Goal: Download file/media

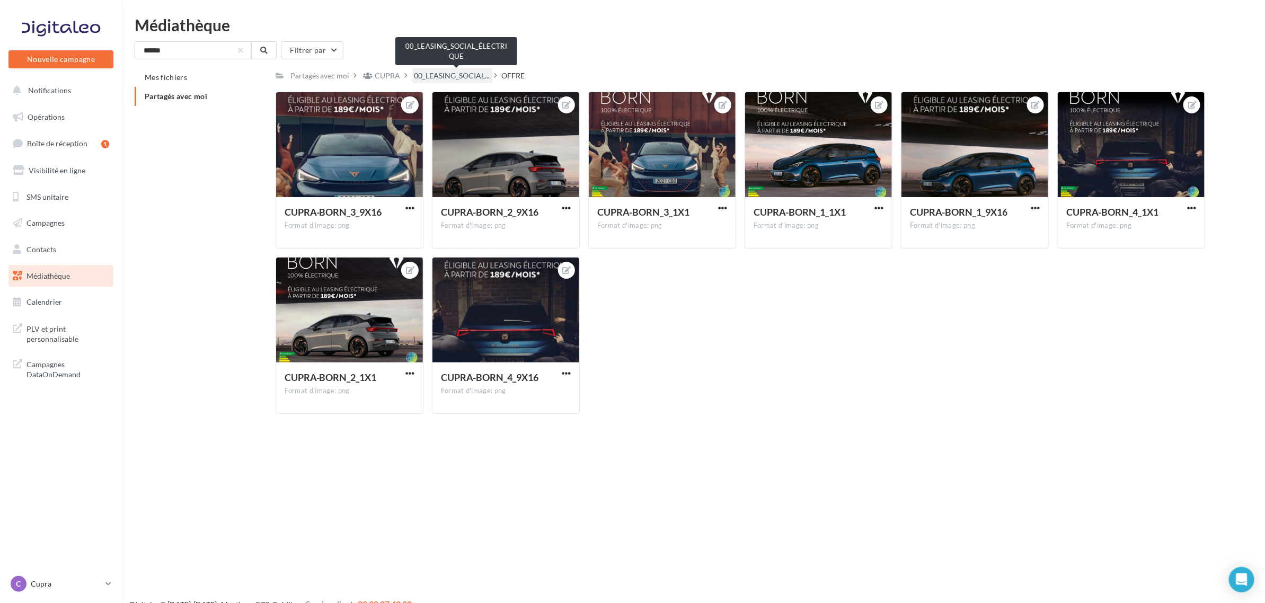
click at [456, 75] on span "00_LEASING_SOCIAL..." at bounding box center [453, 76] width 76 height 11
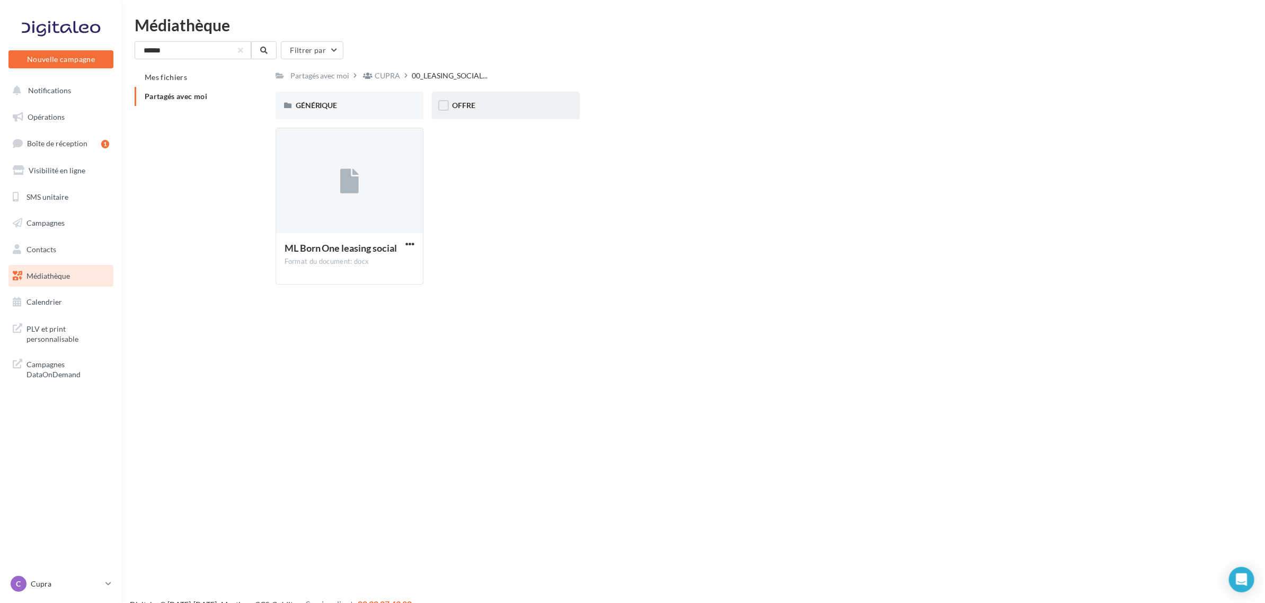
click at [491, 107] on div "OFFRE" at bounding box center [506, 105] width 108 height 11
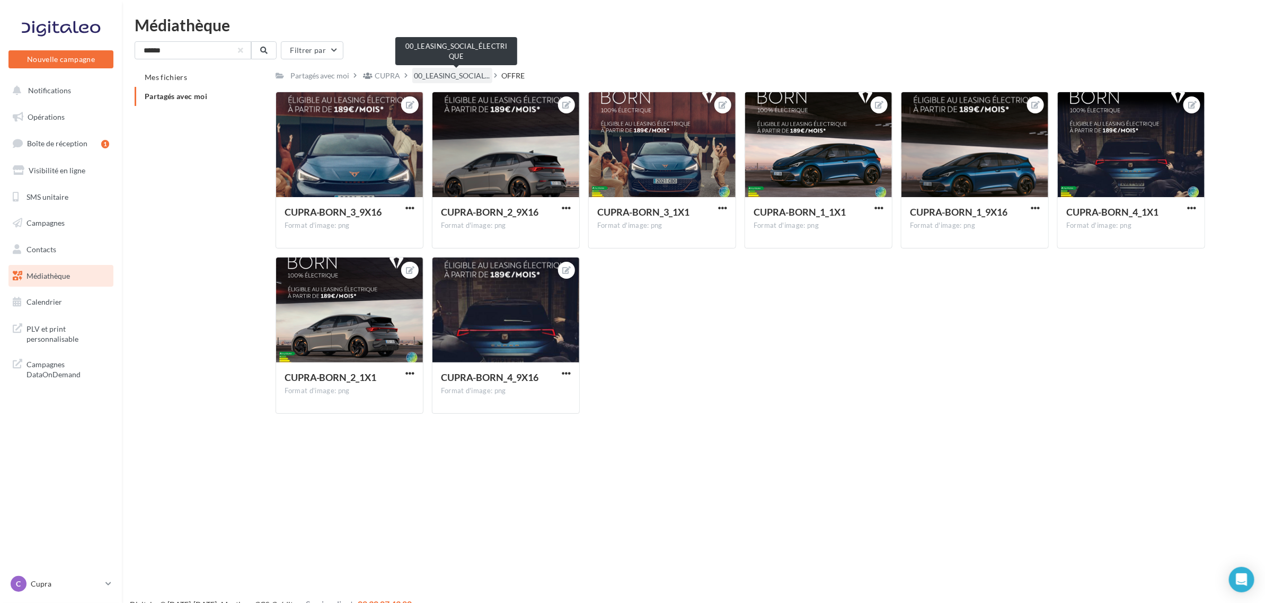
click at [462, 73] on span "00_LEASING_SOCIAL..." at bounding box center [453, 76] width 76 height 11
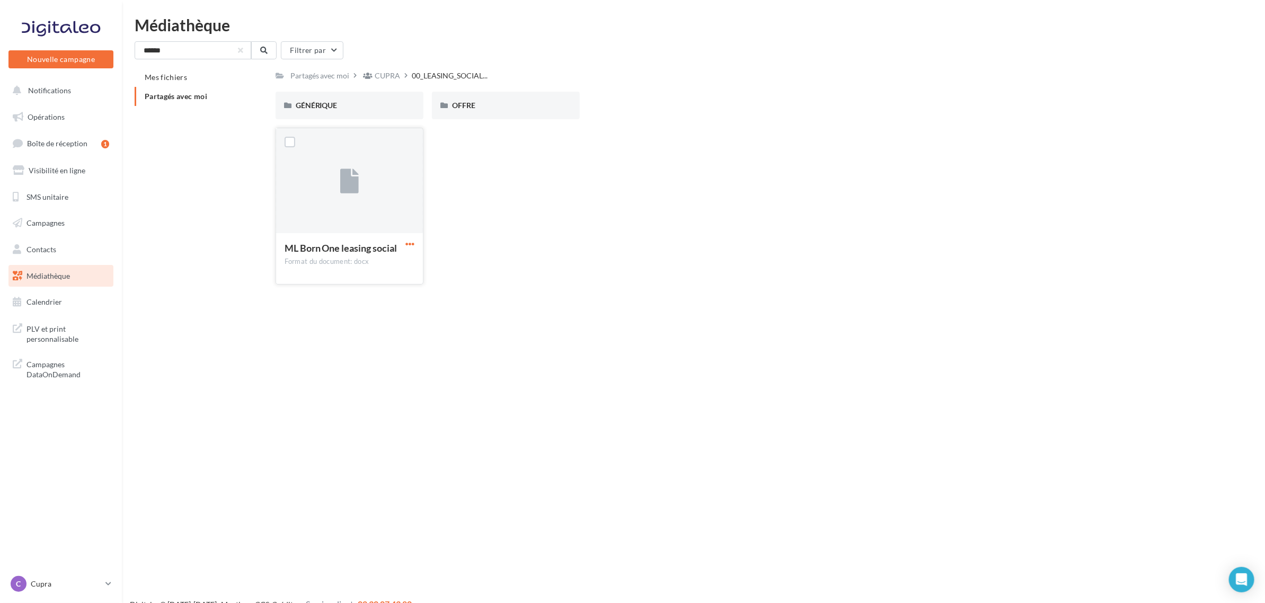
click at [414, 244] on span "button" at bounding box center [410, 244] width 9 height 9
click at [393, 263] on button "Télécharger" at bounding box center [364, 265] width 106 height 28
click at [47, 278] on span "Médiathèque" at bounding box center [48, 275] width 43 height 9
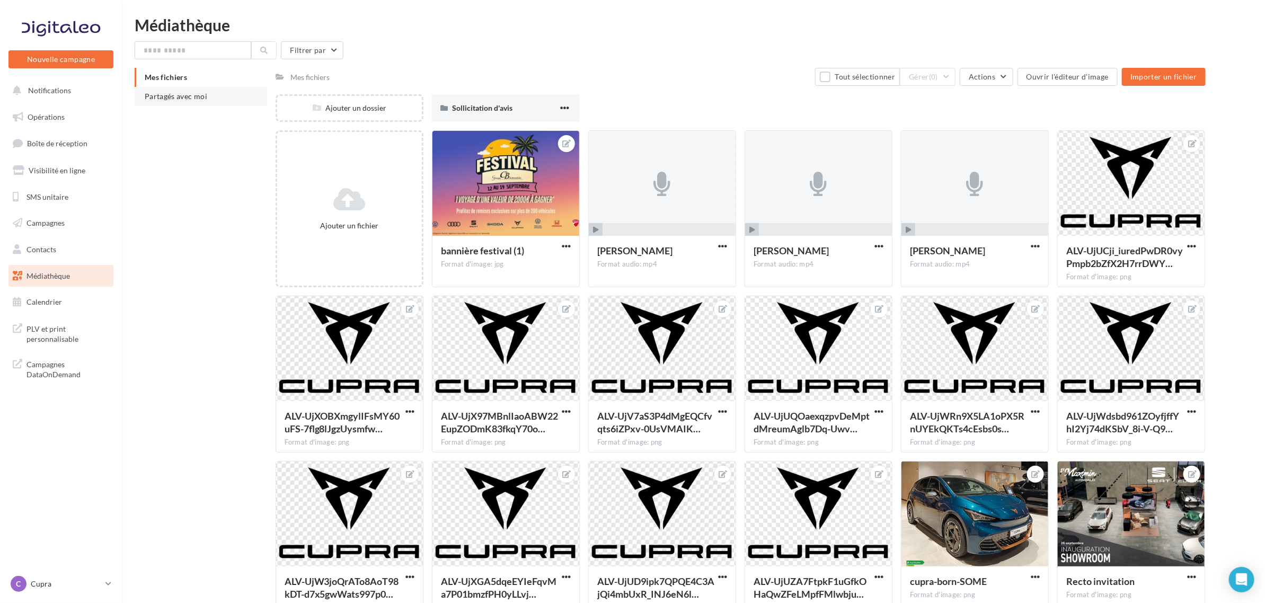
click at [177, 96] on span "Partagés avec moi" at bounding box center [176, 96] width 63 height 9
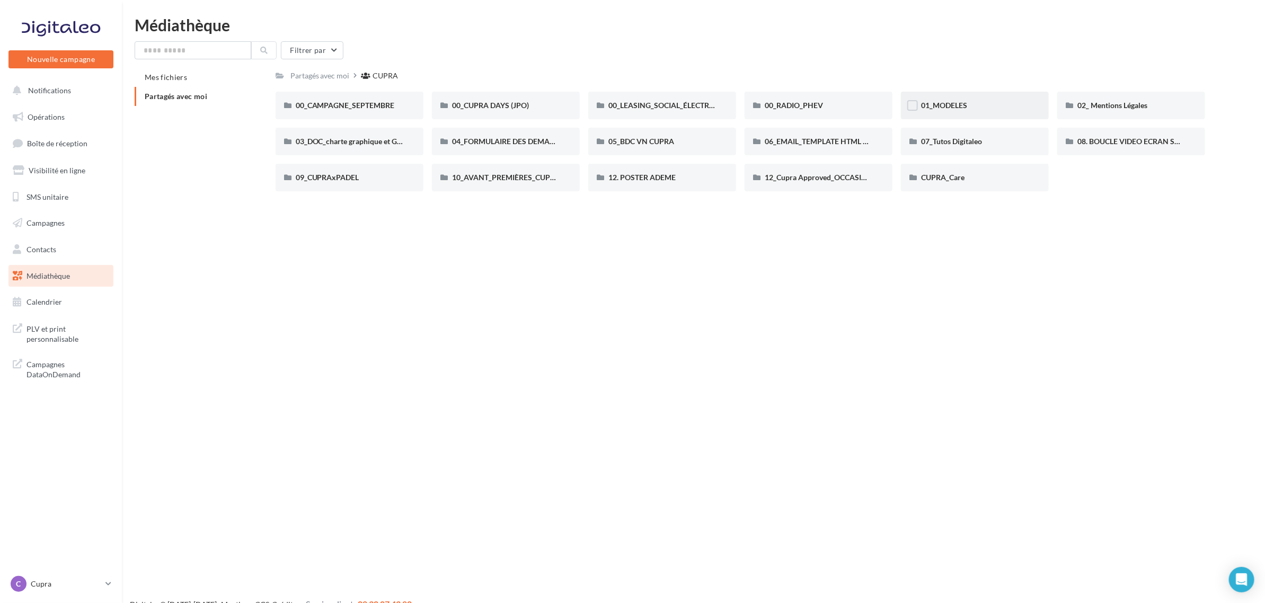
click at [987, 107] on div "01_MODELES" at bounding box center [975, 105] width 108 height 11
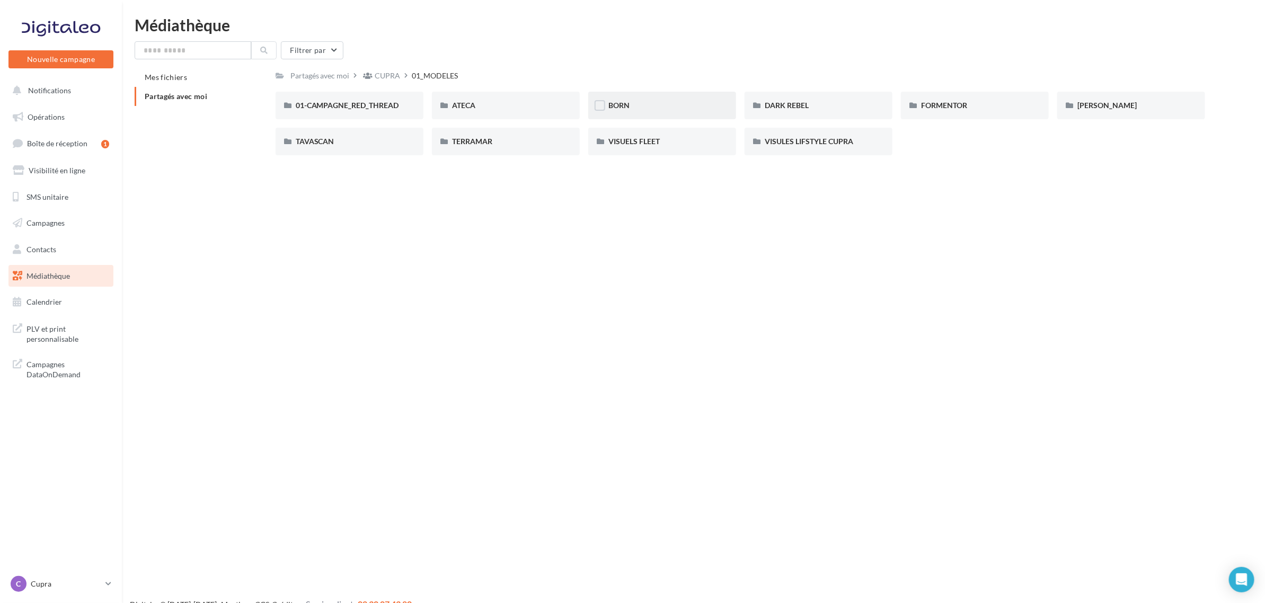
click at [697, 104] on div "BORN" at bounding box center [663, 105] width 108 height 11
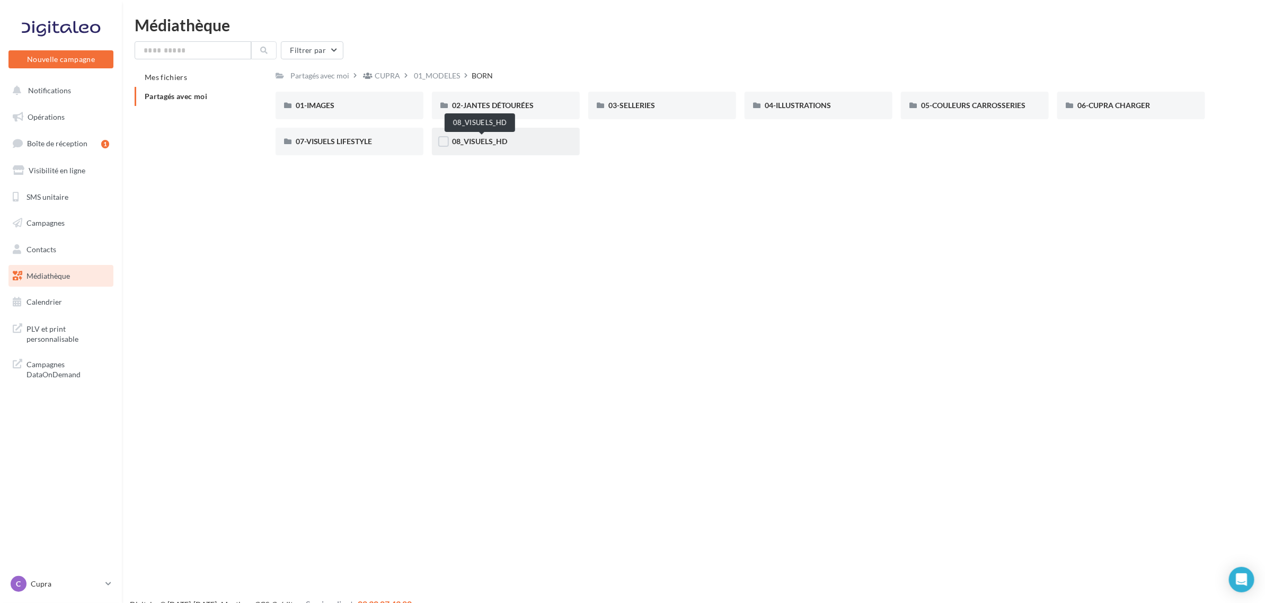
click at [483, 140] on span "08_VISUELS_HD" at bounding box center [479, 141] width 55 height 9
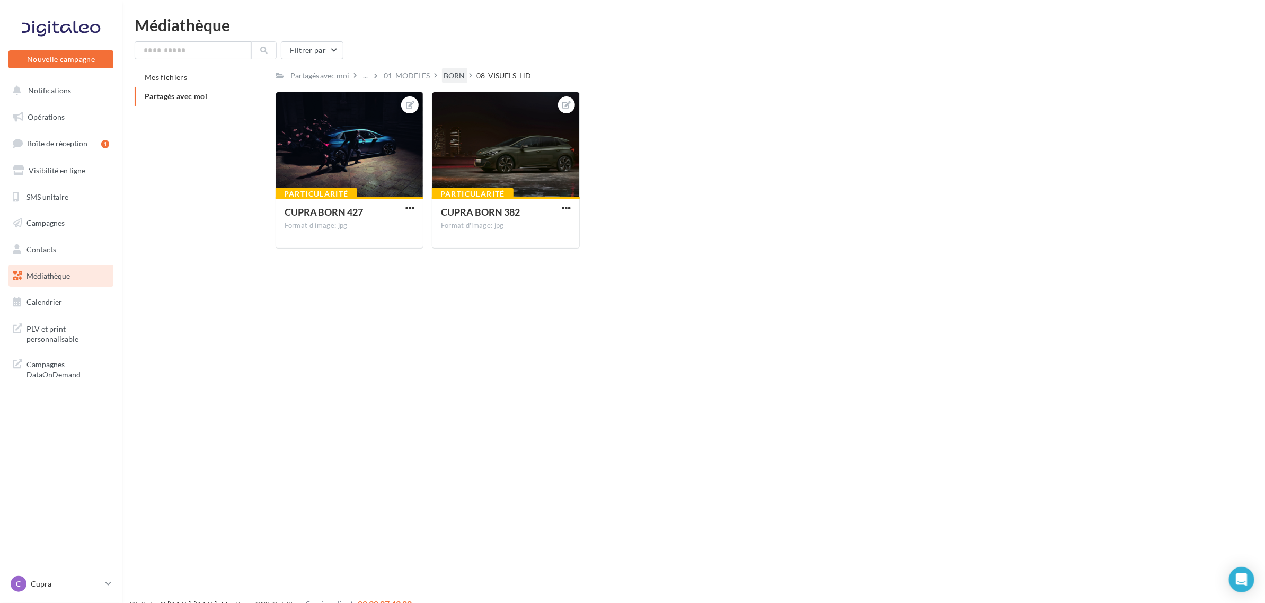
click at [460, 77] on div "BORN" at bounding box center [454, 76] width 21 height 11
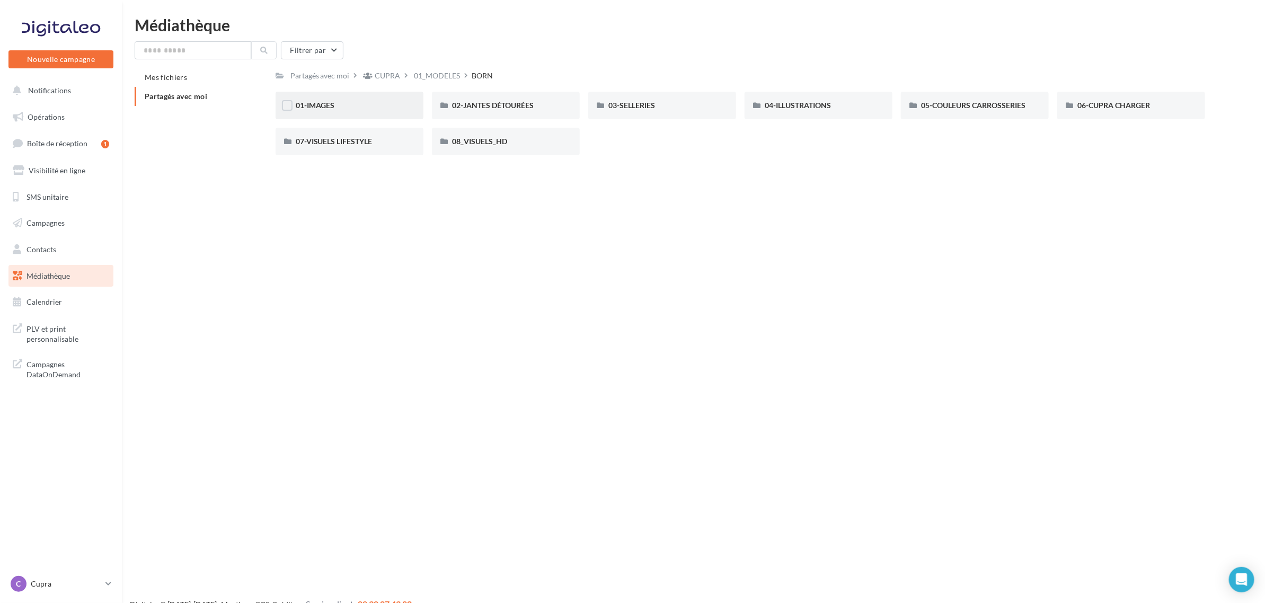
click at [380, 116] on div "01-IMAGES" at bounding box center [350, 106] width 148 height 28
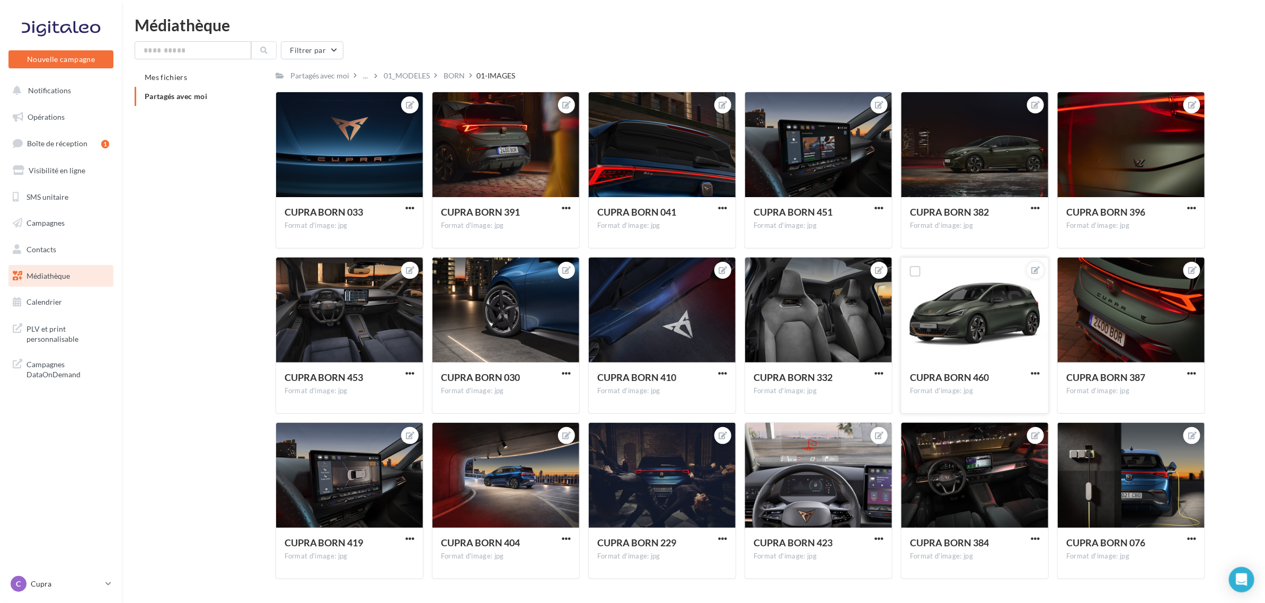
click at [1040, 373] on button "button" at bounding box center [1035, 374] width 13 height 11
click at [998, 421] on button "Télécharger" at bounding box center [986, 422] width 112 height 28
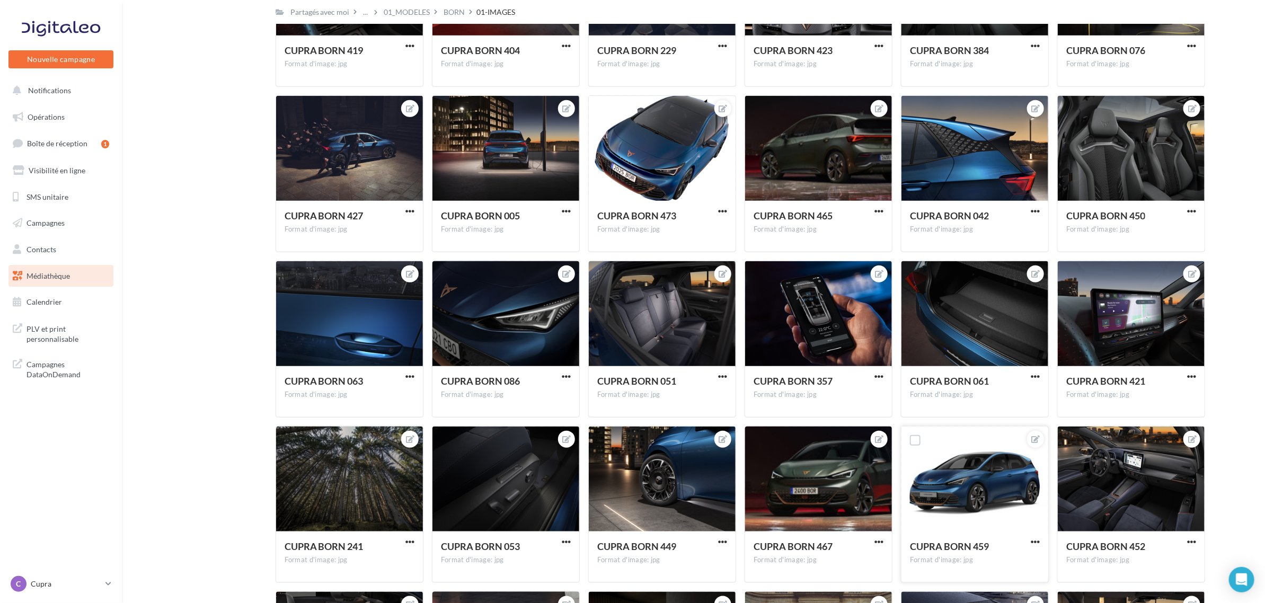
scroll to position [494, 0]
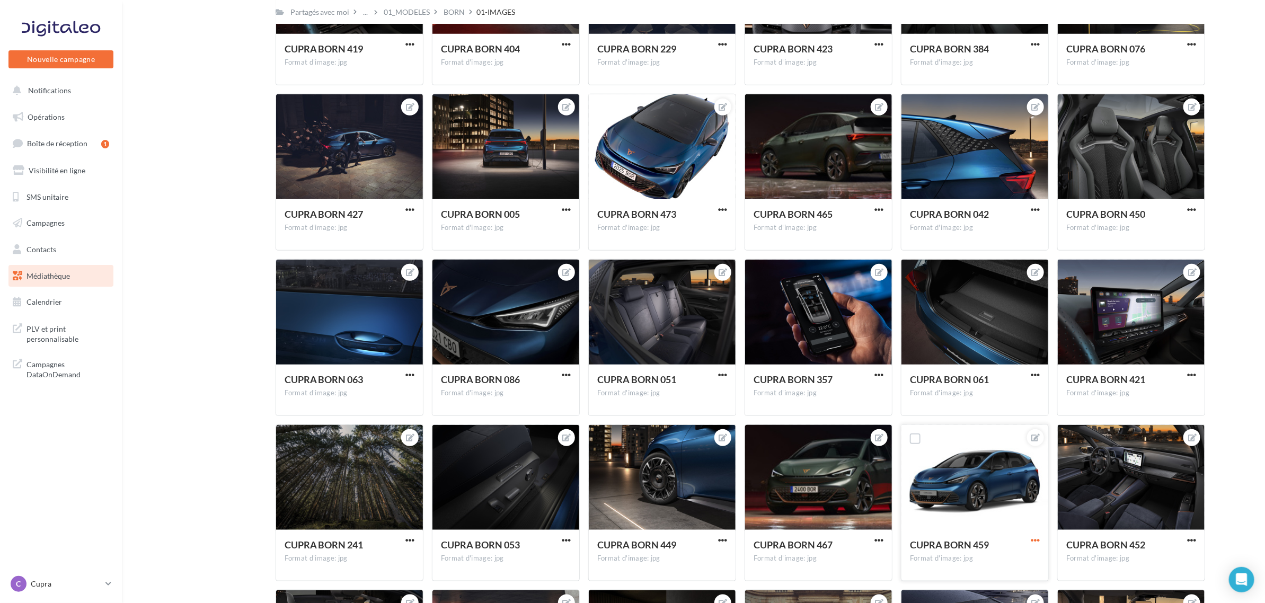
click at [1035, 543] on span "button" at bounding box center [1035, 540] width 9 height 9
click at [996, 494] on button "Télécharger" at bounding box center [986, 492] width 112 height 28
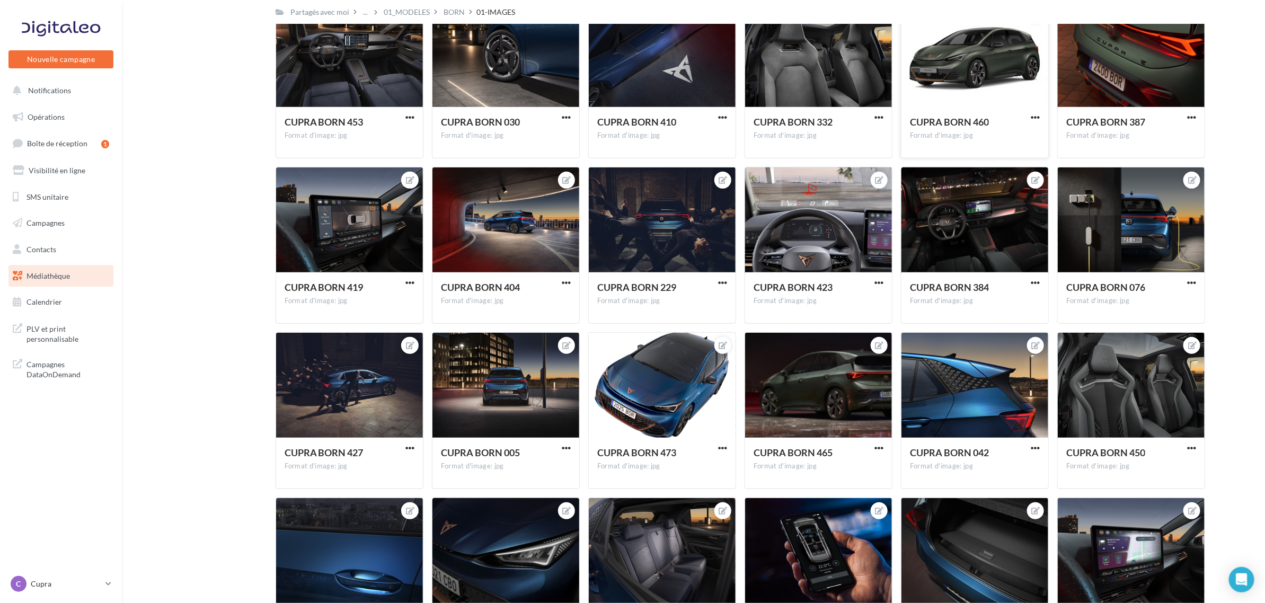
scroll to position [0, 0]
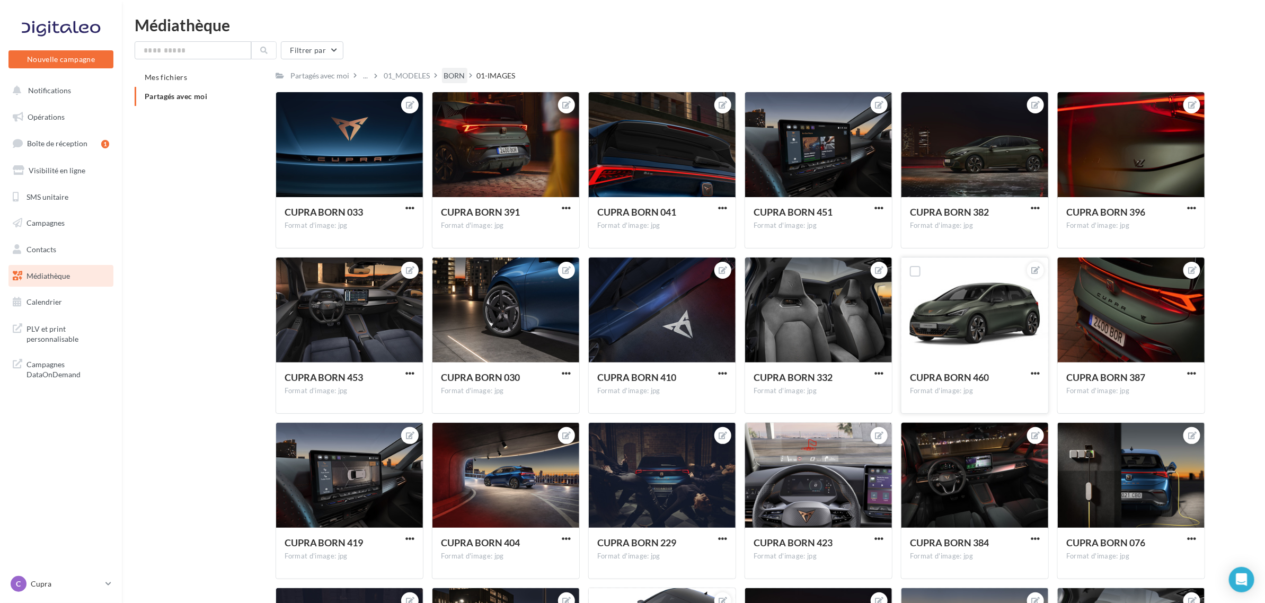
click at [464, 75] on div "BORN" at bounding box center [454, 76] width 21 height 11
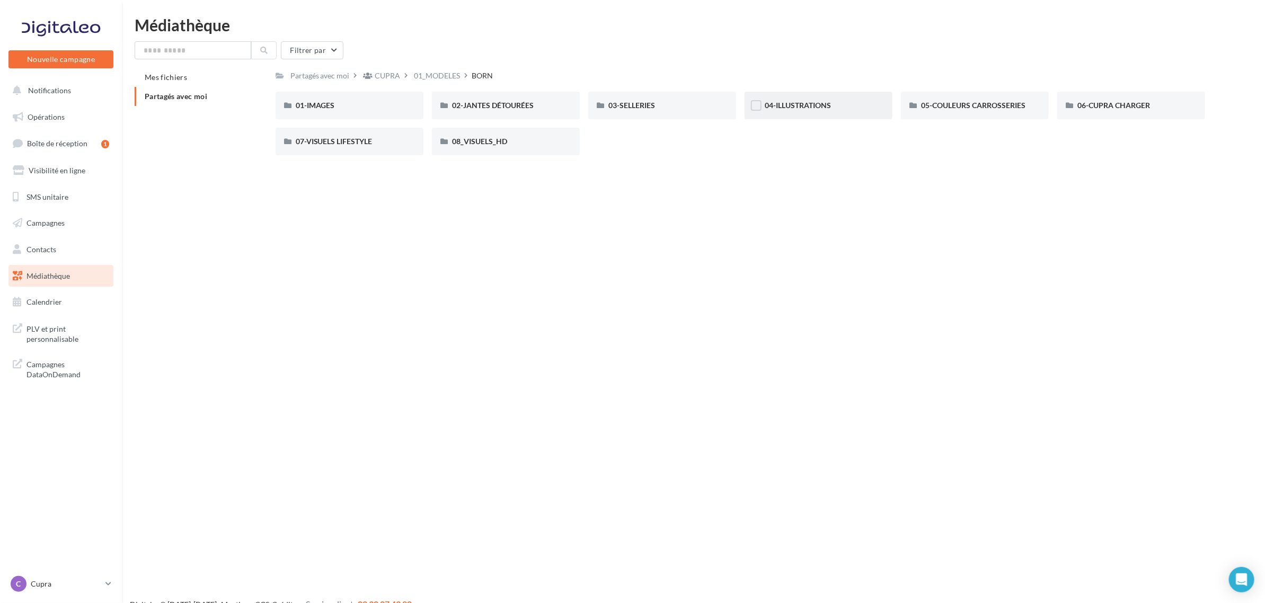
click at [851, 109] on div "04-ILLUSTRATIONS" at bounding box center [819, 105] width 108 height 11
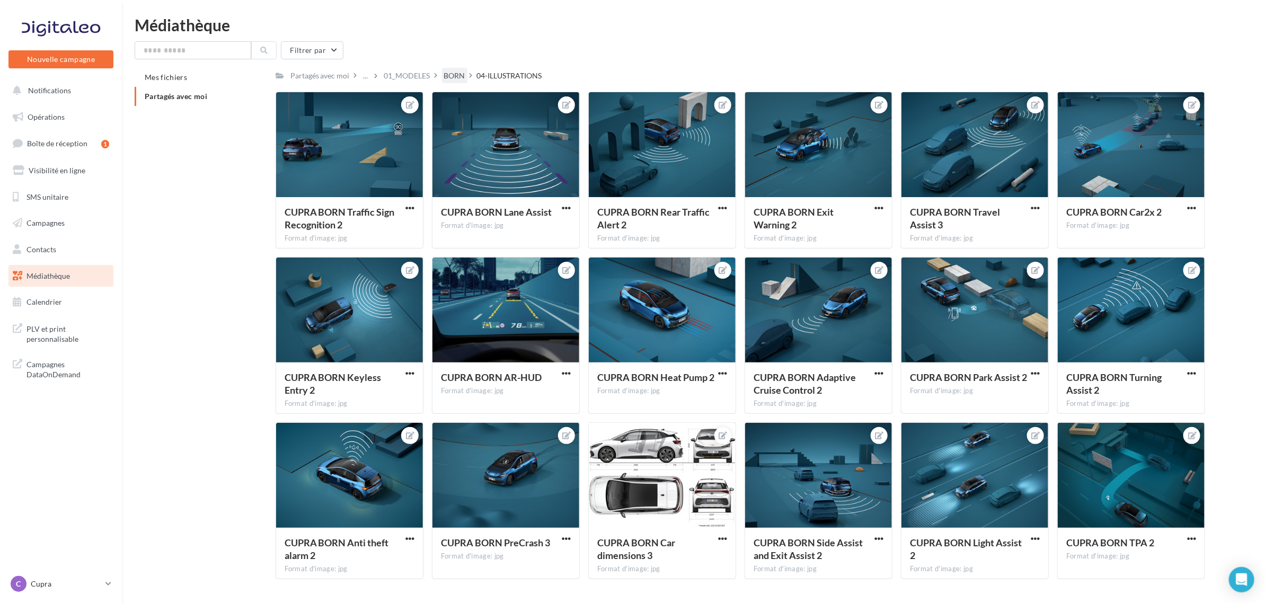
click at [461, 73] on div "BORN" at bounding box center [454, 76] width 21 height 11
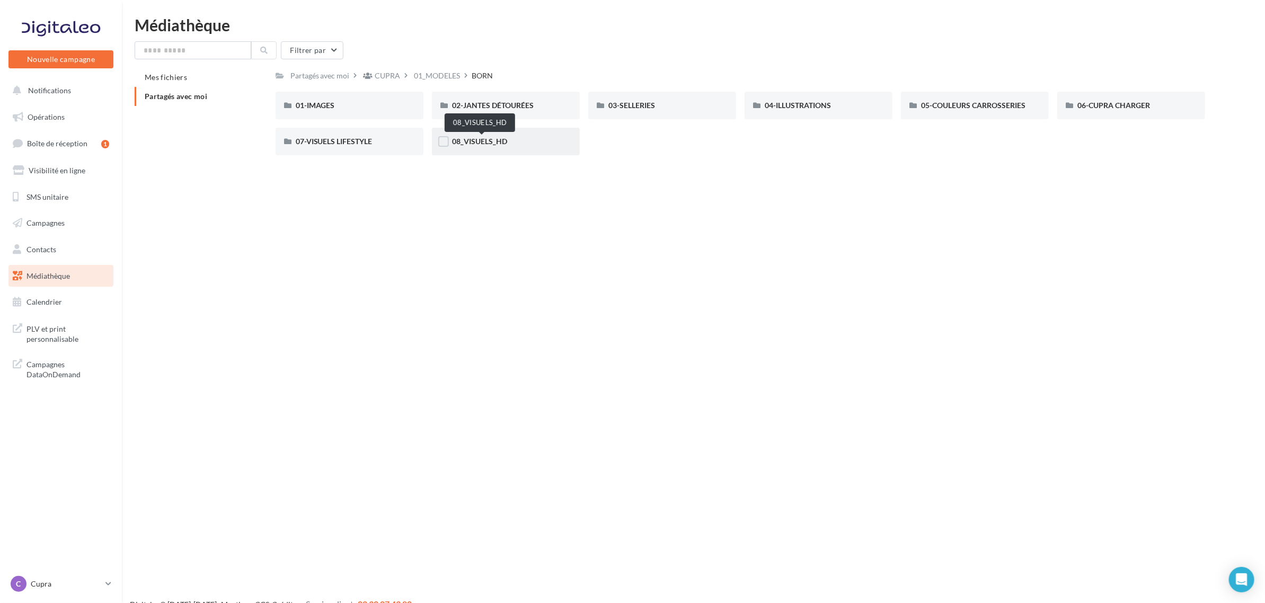
click at [469, 144] on span "08_VISUELS_HD" at bounding box center [479, 141] width 55 height 9
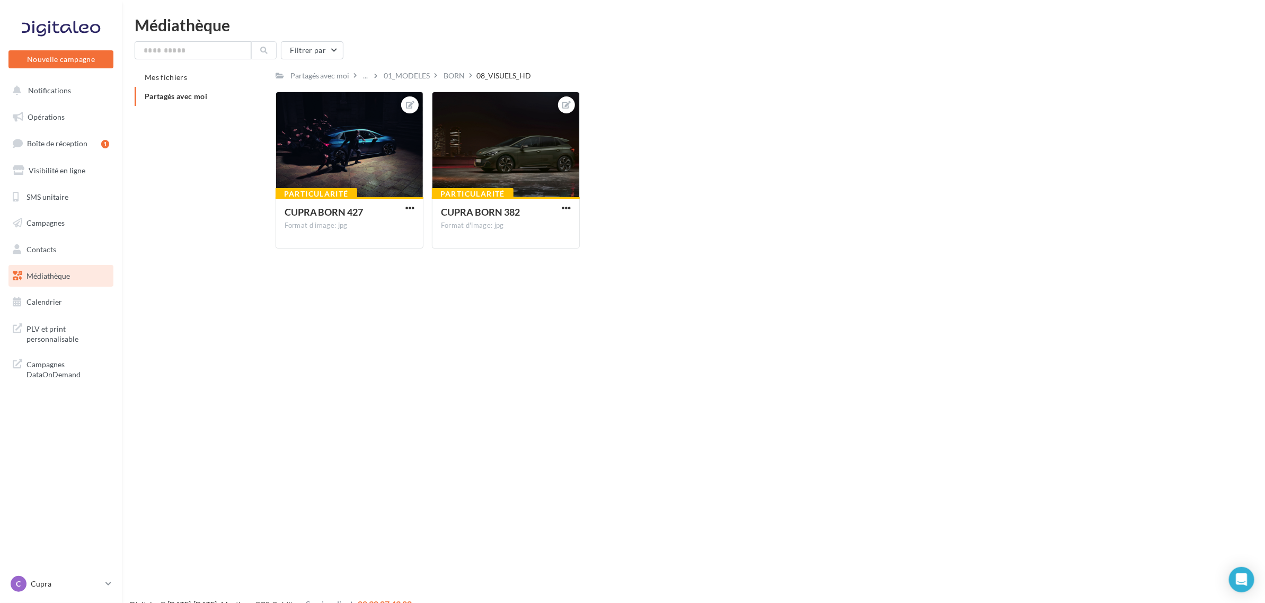
click at [204, 98] on span "Partagés avec moi" at bounding box center [176, 96] width 63 height 9
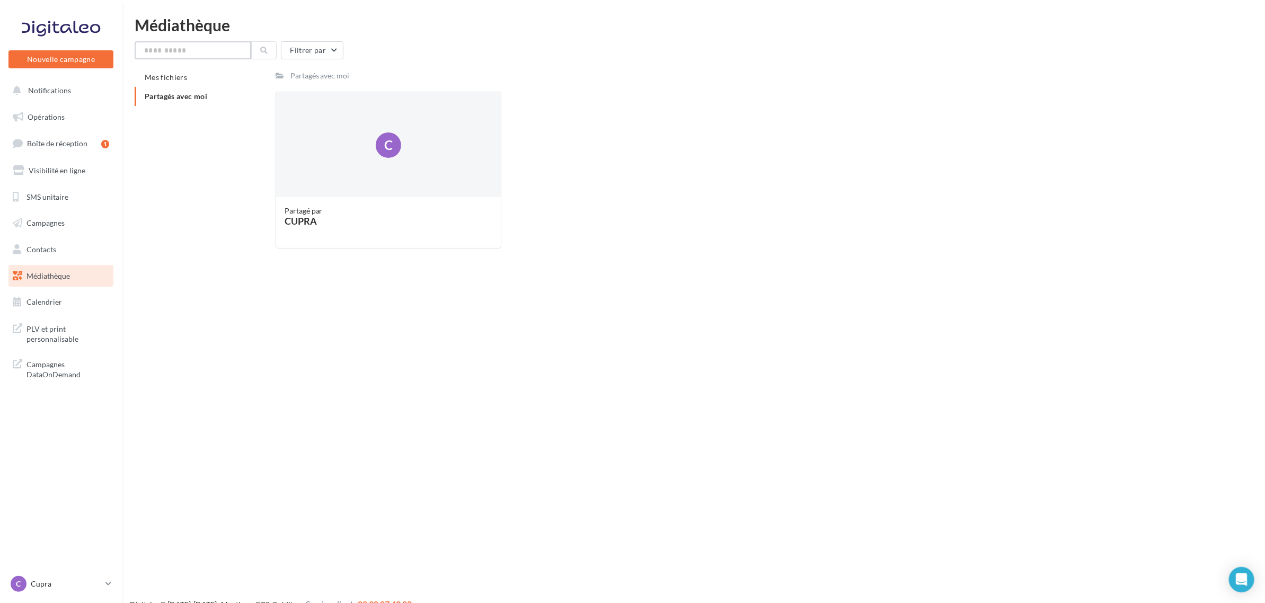
click at [184, 44] on input "text" at bounding box center [193, 50] width 117 height 18
click at [375, 122] on div "C" at bounding box center [388, 145] width 225 height 106
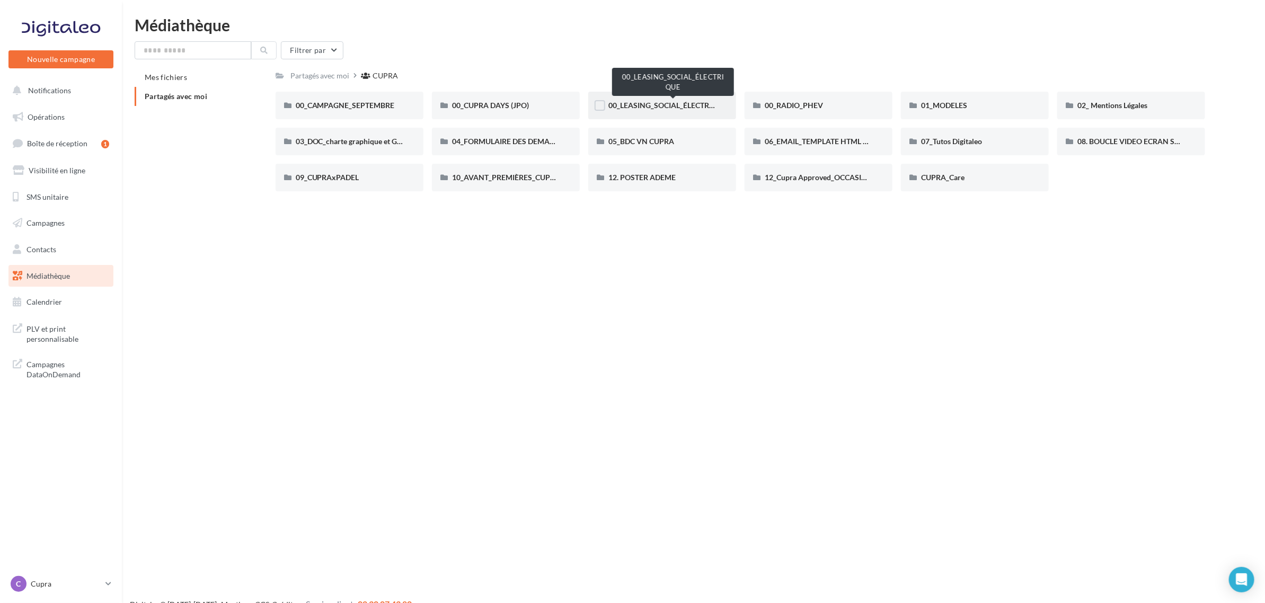
click at [665, 107] on span "00_LEASING_SOCIAL_ÉLECTRIQUE" at bounding box center [668, 105] width 118 height 9
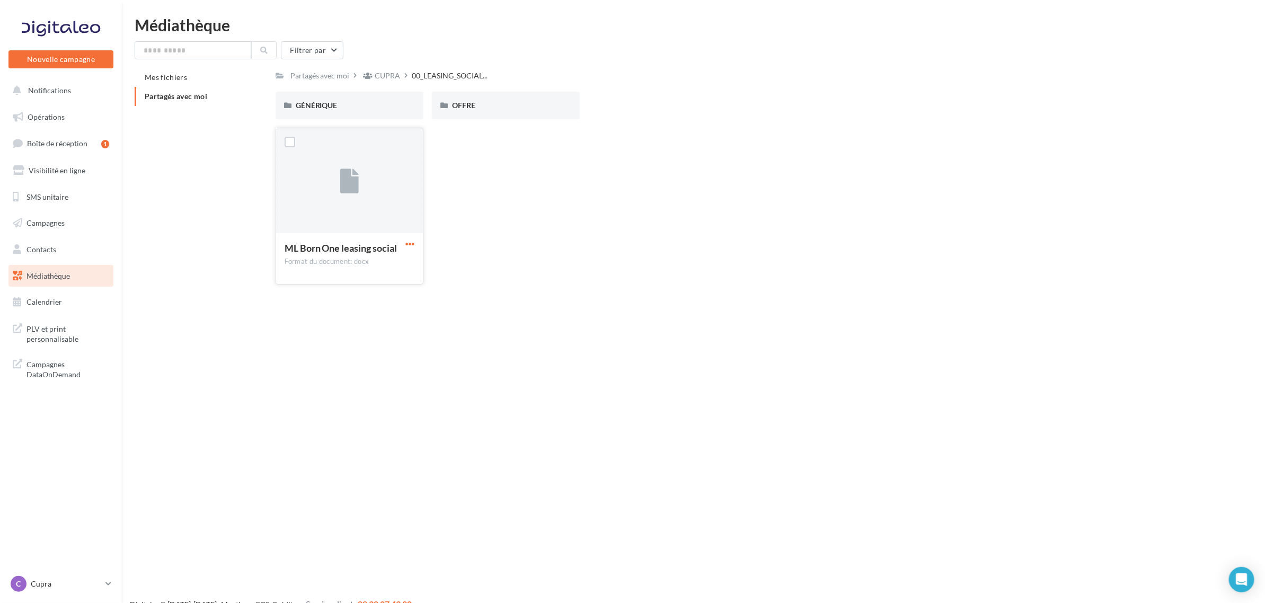
click at [406, 245] on span "button" at bounding box center [410, 244] width 9 height 9
click at [388, 270] on button "Télécharger" at bounding box center [364, 265] width 106 height 28
click at [514, 503] on div "Nouvelle campagne Nouvelle campagne Notifications Opérations Boîte de réception…" at bounding box center [632, 318] width 1265 height 603
click at [479, 101] on div "OFFRE" at bounding box center [506, 105] width 108 height 11
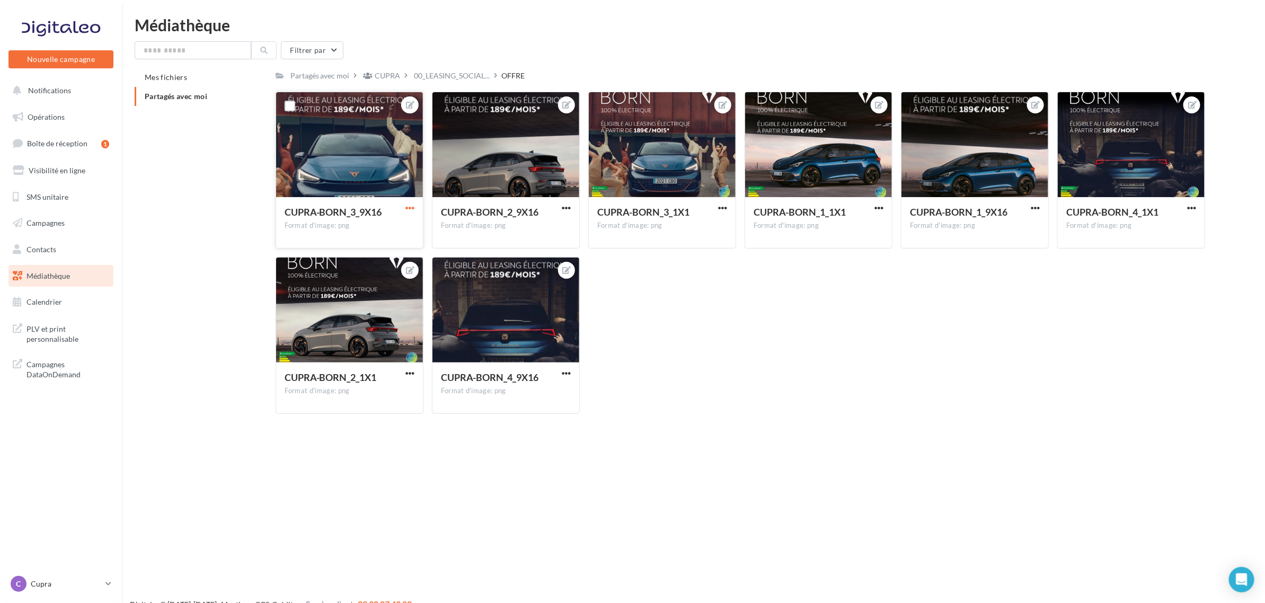
click at [411, 206] on span "button" at bounding box center [410, 208] width 9 height 9
click at [719, 256] on div "CUPRA-BORN_3_9X16 Format d'image: png [PERSON_NAME] l'éditeur d'image Télécharg…" at bounding box center [745, 257] width 939 height 331
click at [880, 208] on span "button" at bounding box center [879, 208] width 9 height 9
click at [847, 262] on button "Télécharger" at bounding box center [830, 257] width 112 height 28
click at [213, 99] on li "Partagés avec moi" at bounding box center [201, 96] width 133 height 19
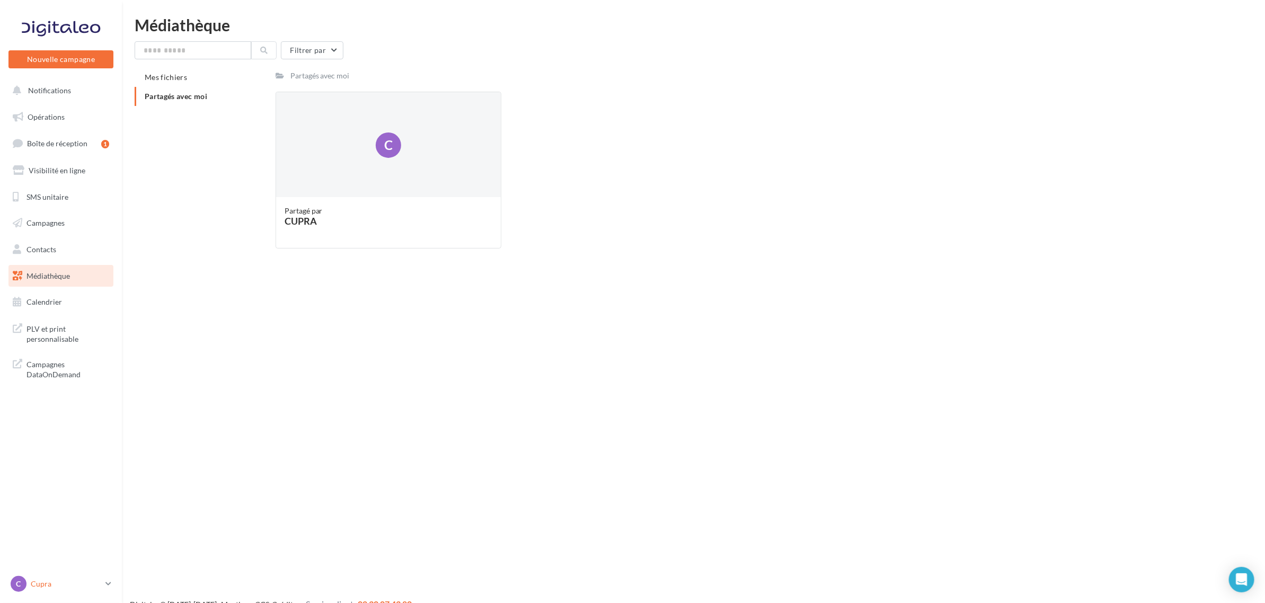
click at [44, 583] on p "Cupra" at bounding box center [66, 584] width 71 height 11
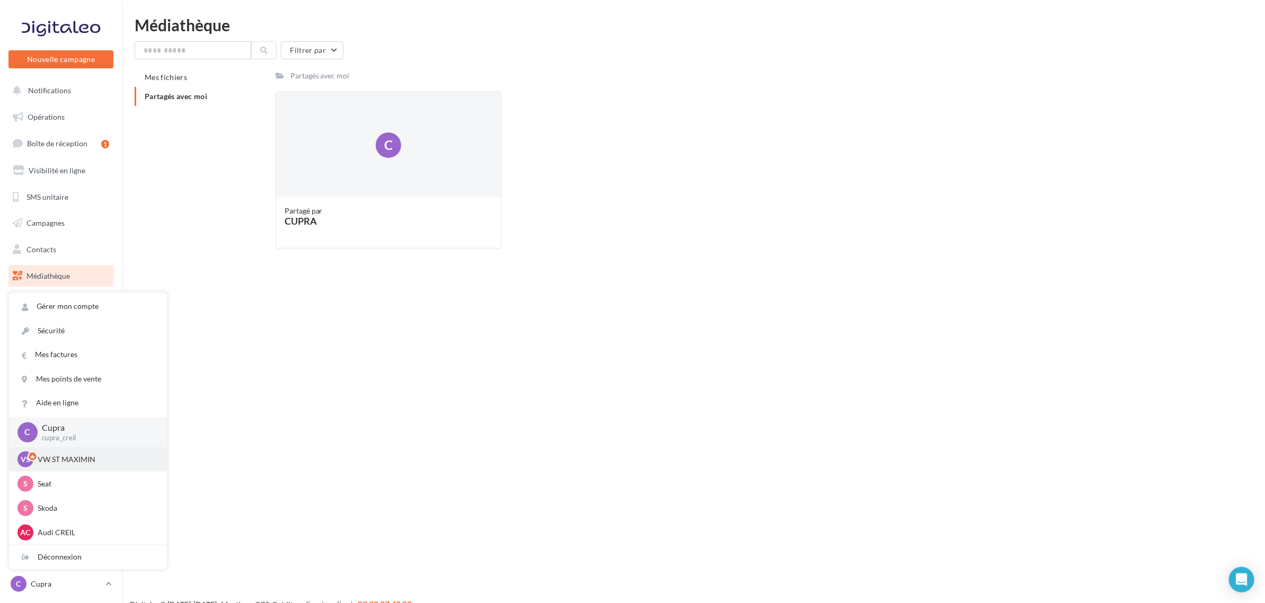
click at [59, 460] on p "VW ST MAXIMIN" at bounding box center [96, 459] width 117 height 11
